Goal: Task Accomplishment & Management: Manage account settings

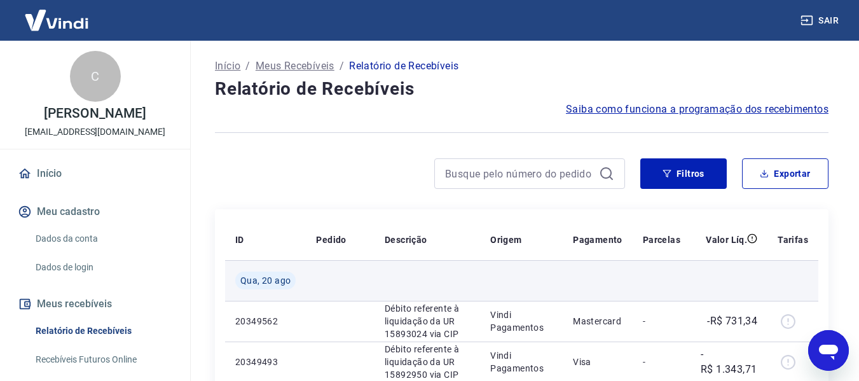
scroll to position [127, 0]
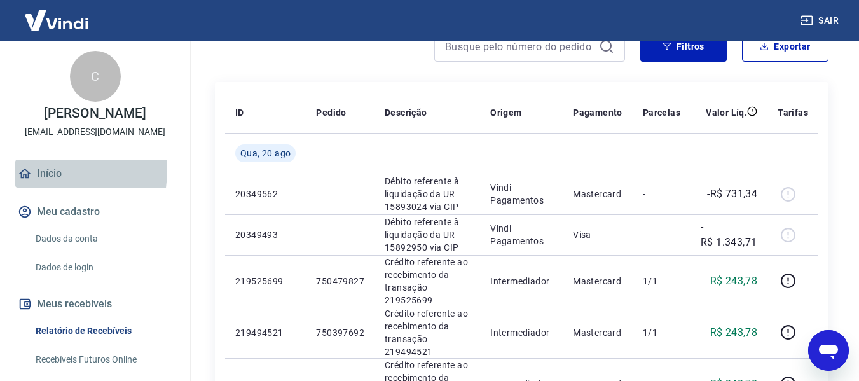
click at [38, 183] on link "Início" at bounding box center [95, 174] width 160 height 28
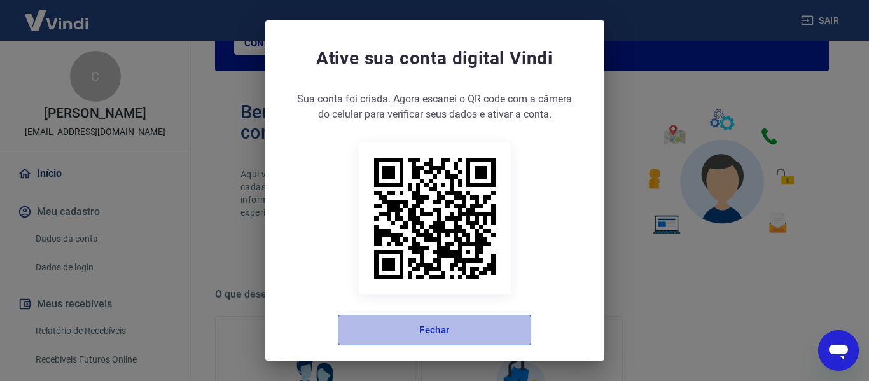
click at [463, 336] on button "Fechar" at bounding box center [434, 330] width 193 height 31
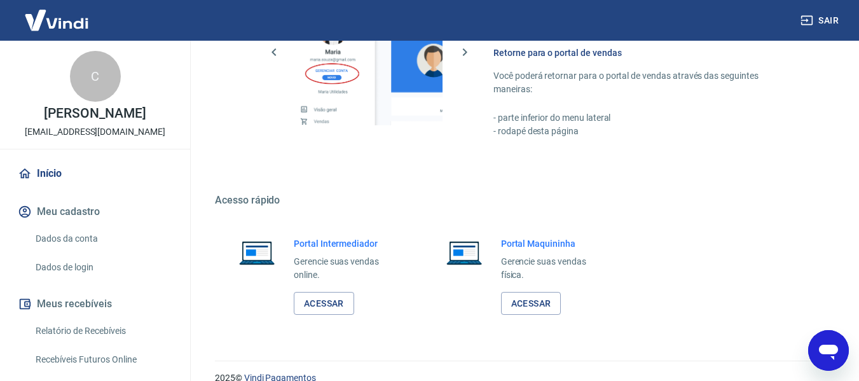
scroll to position [794, 0]
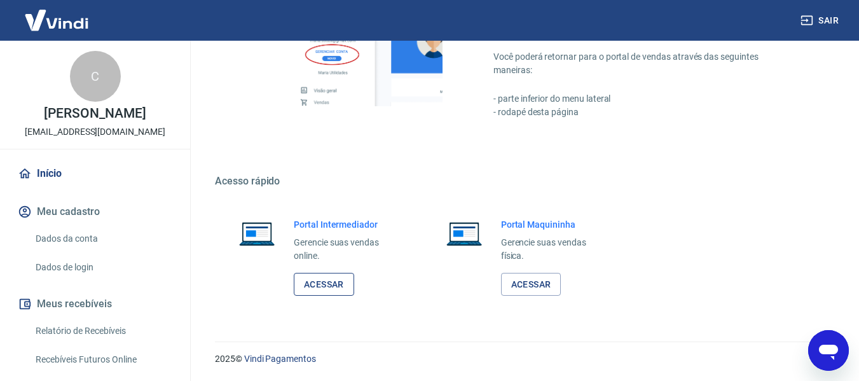
click at [327, 284] on link "Acessar" at bounding box center [324, 285] width 60 height 24
